Goal: Task Accomplishment & Management: Manage account settings

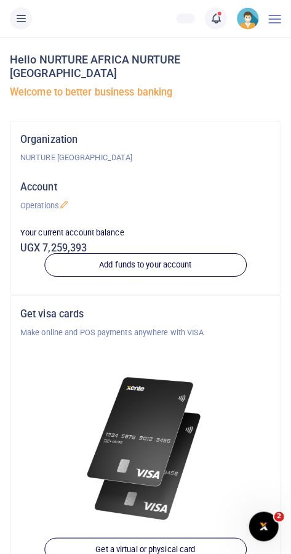
click at [222, 18] on span at bounding box center [222, 18] width 0 height 0
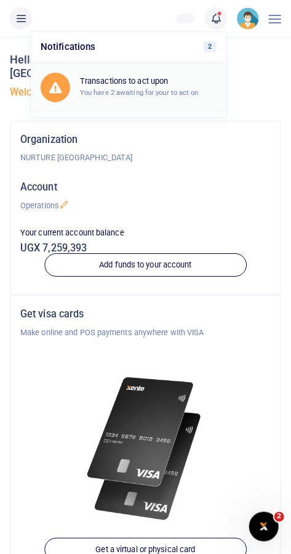
click at [177, 89] on small "You have 2 awaiting for your to act on" at bounding box center [139, 92] width 119 height 9
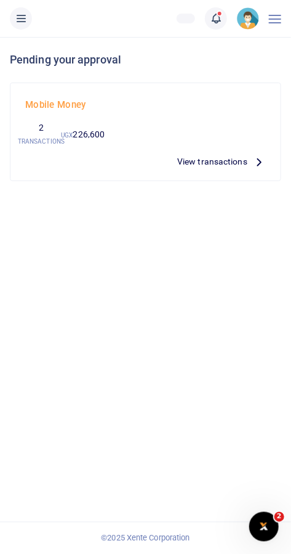
click at [237, 160] on span "View transactions" at bounding box center [212, 162] width 70 height 14
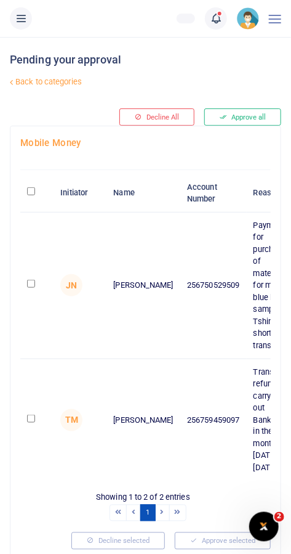
click at [33, 288] on input "checkbox" at bounding box center [31, 284] width 8 height 8
checkbox input "true"
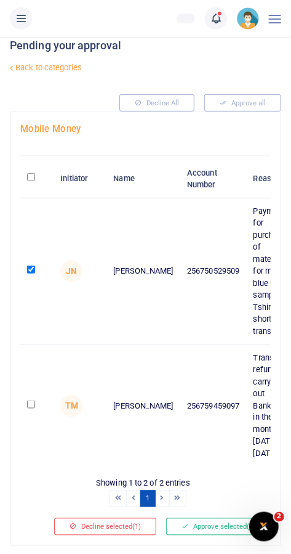
scroll to position [12, 0]
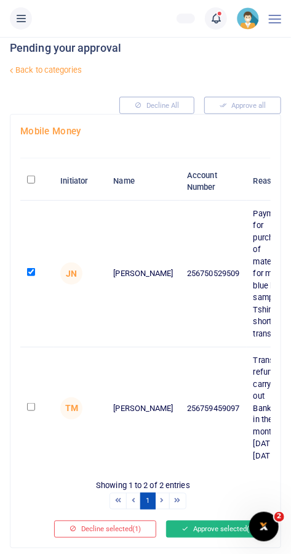
click at [215, 535] on button "Approve selected (1)" at bounding box center [218, 529] width 105 height 17
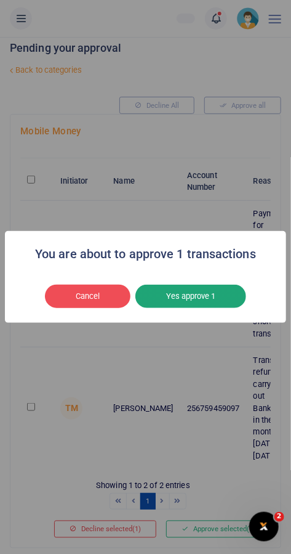
click at [203, 308] on button "Yes approve 1" at bounding box center [191, 296] width 111 height 23
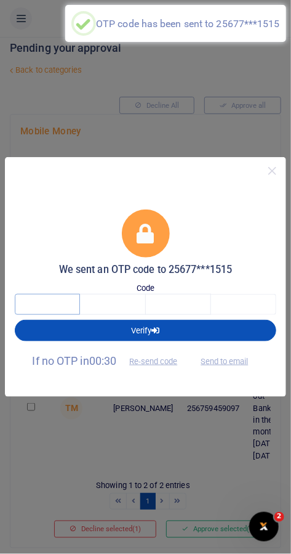
click at [43, 315] on input "text" at bounding box center [47, 304] width 65 height 21
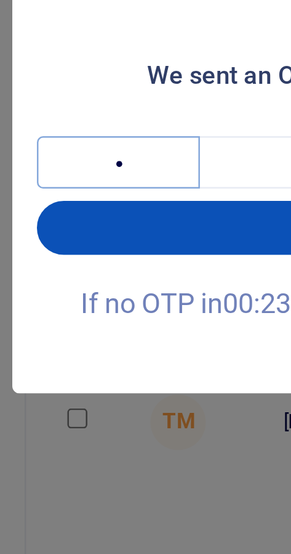
type input "1"
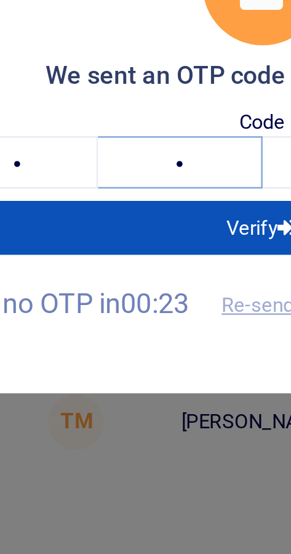
type input "0"
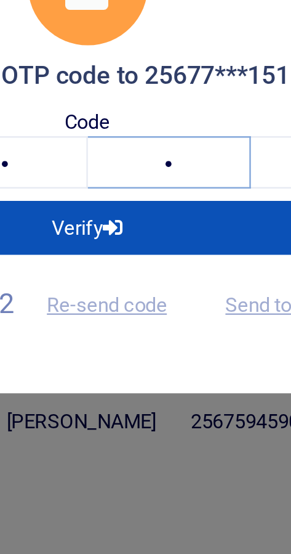
type input "2"
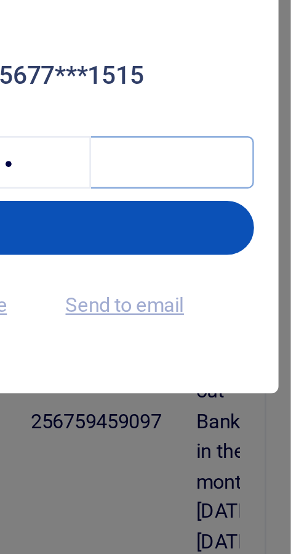
type input "8"
